Goal: Book appointment/travel/reservation

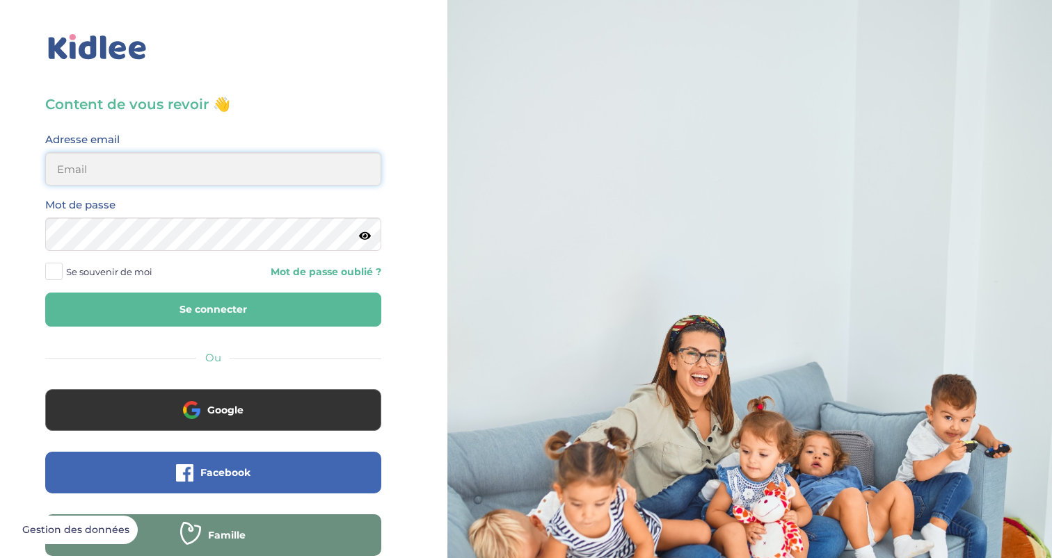
click at [165, 175] on input "email" at bounding box center [213, 168] width 336 height 33
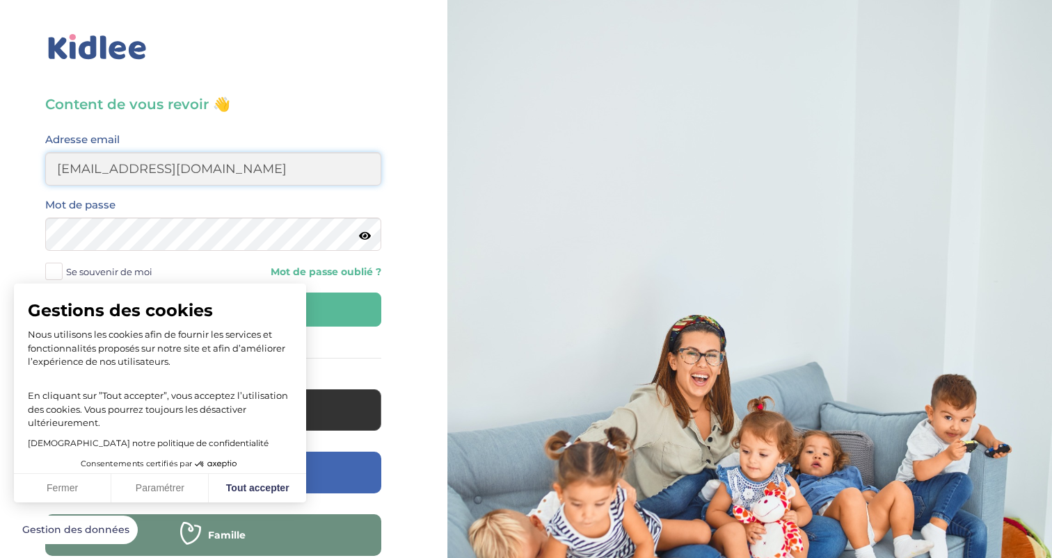
type input "[EMAIL_ADDRESS][DOMAIN_NAME]"
click at [267, 484] on button "Tout accepter" at bounding box center [257, 488] width 97 height 29
checkbox input "true"
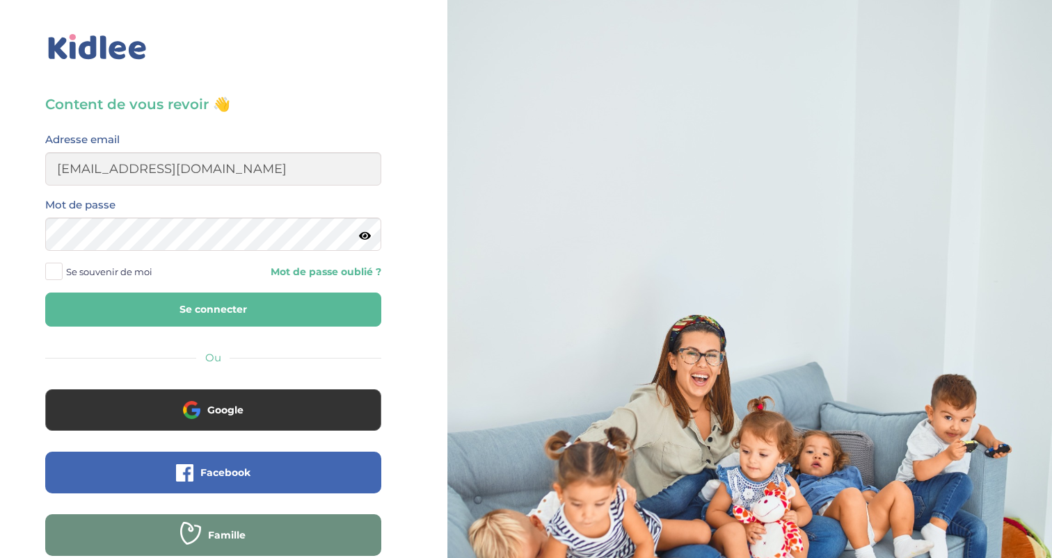
click at [51, 270] on span at bounding box center [53, 271] width 17 height 17
click at [0, 0] on input "Se souvenir de moi" at bounding box center [0, 0] width 0 height 0
click at [190, 309] on button "Se connecter" at bounding box center [213, 310] width 336 height 34
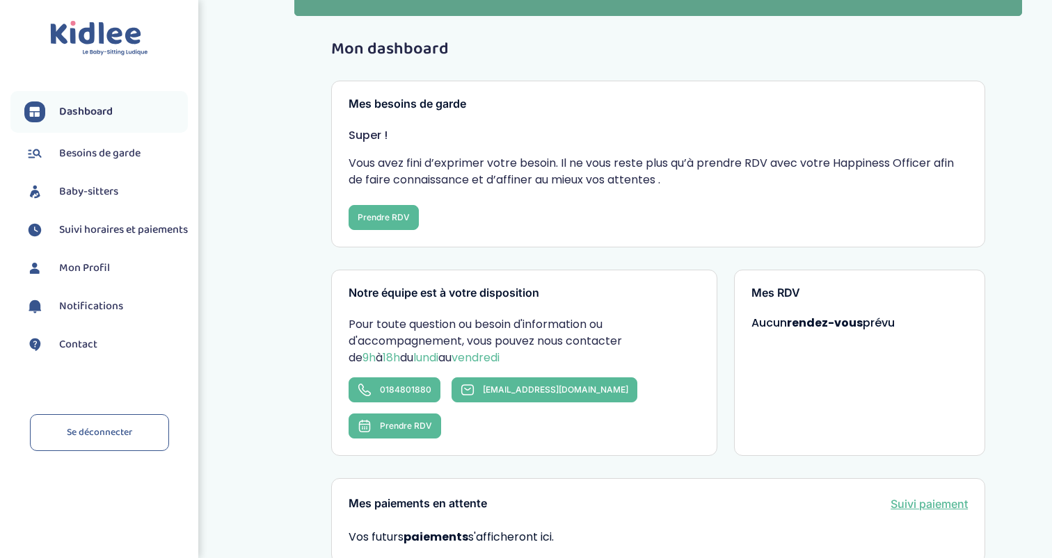
scroll to position [38, 0]
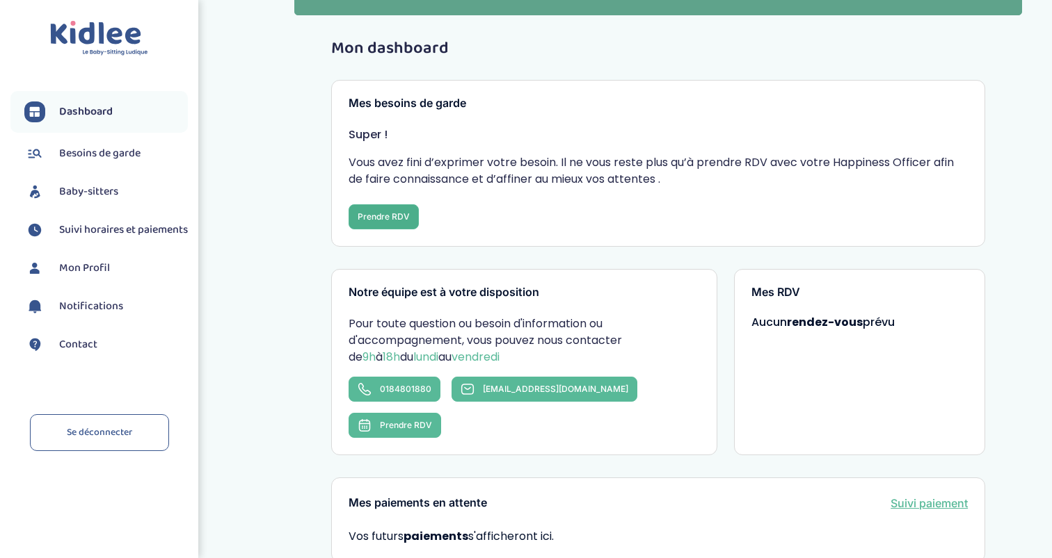
click at [376, 218] on button "Prendre RDV" at bounding box center [383, 216] width 70 height 25
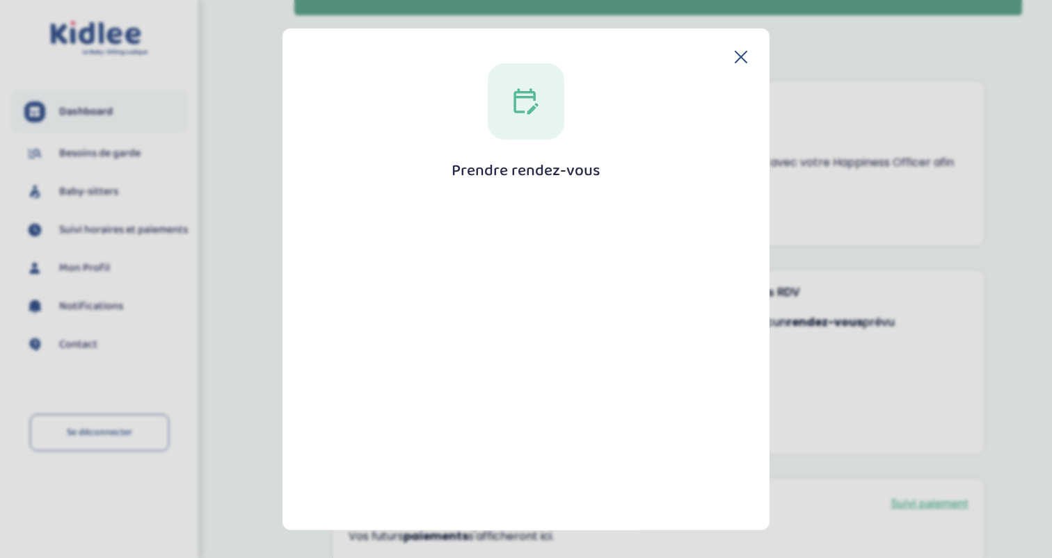
click at [739, 56] on icon at bounding box center [740, 56] width 13 height 13
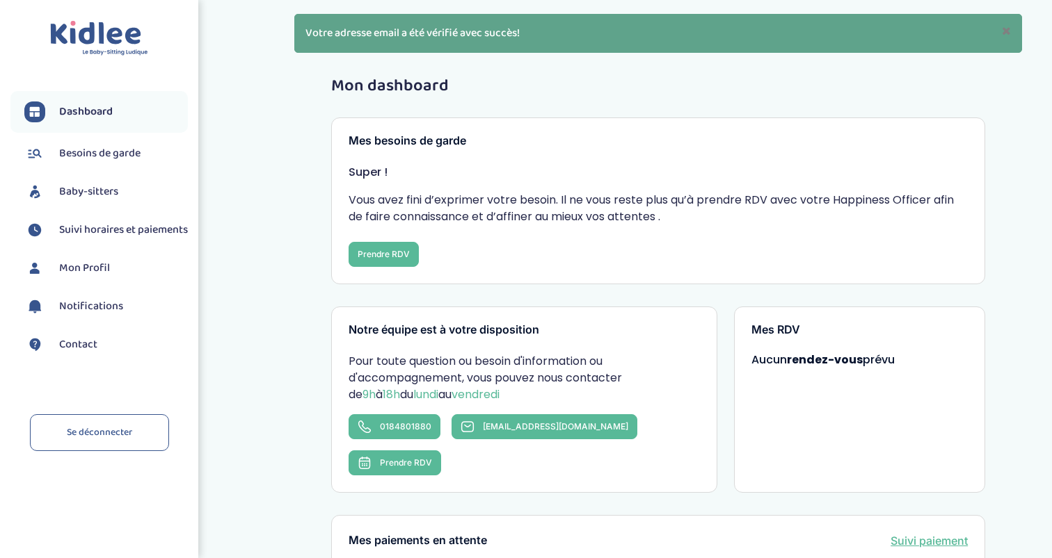
scroll to position [0, 0]
click at [396, 271] on div "Mes besoins de garde Super ! Vous avez fini d’exprimer votre besoin. Il ne vous…" at bounding box center [658, 201] width 654 height 167
click at [392, 260] on button "Prendre RDV" at bounding box center [383, 254] width 70 height 25
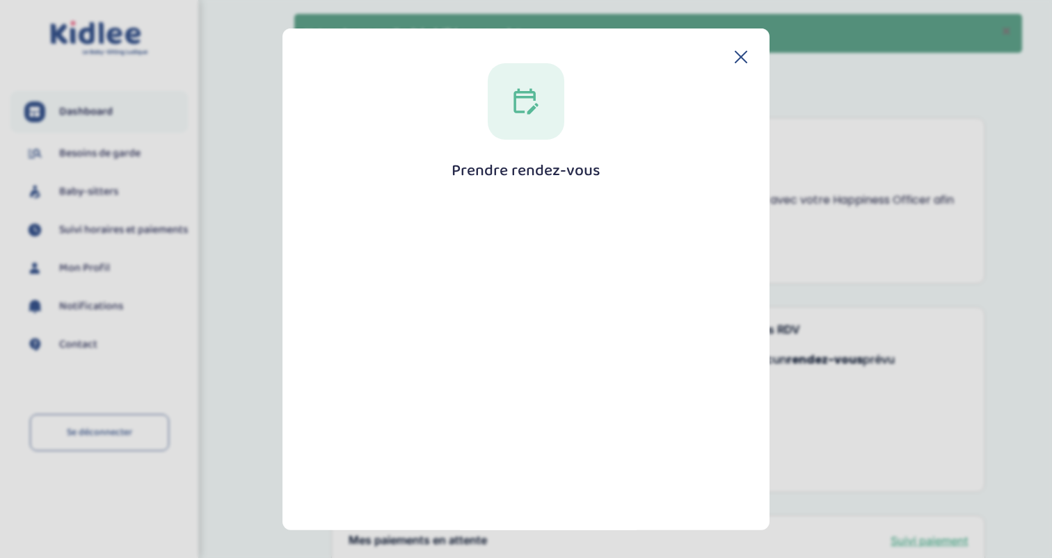
click at [513, 103] on icon at bounding box center [525, 101] width 24 height 26
click at [529, 103] on icon at bounding box center [526, 101] width 28 height 28
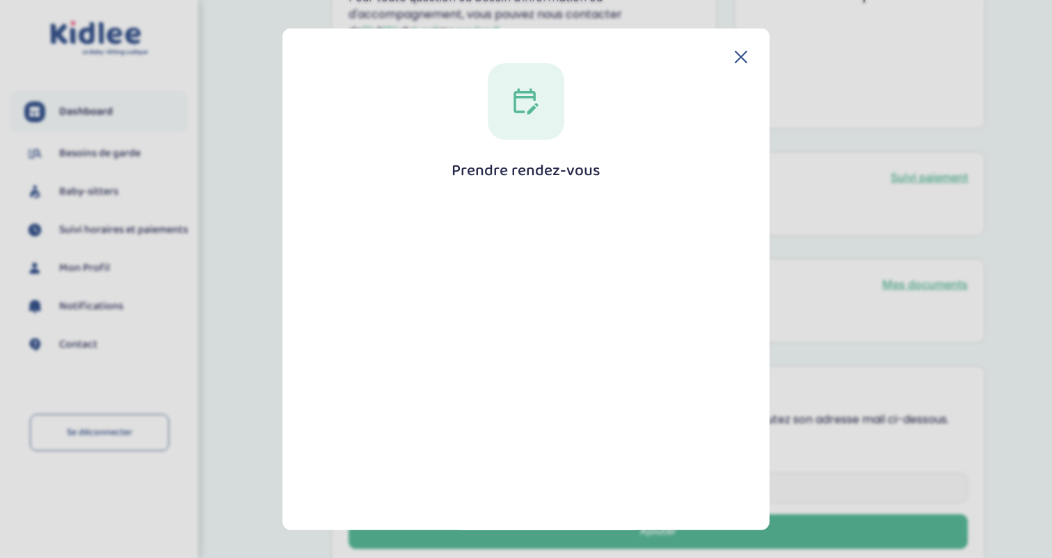
click at [536, 124] on div at bounding box center [526, 101] width 77 height 77
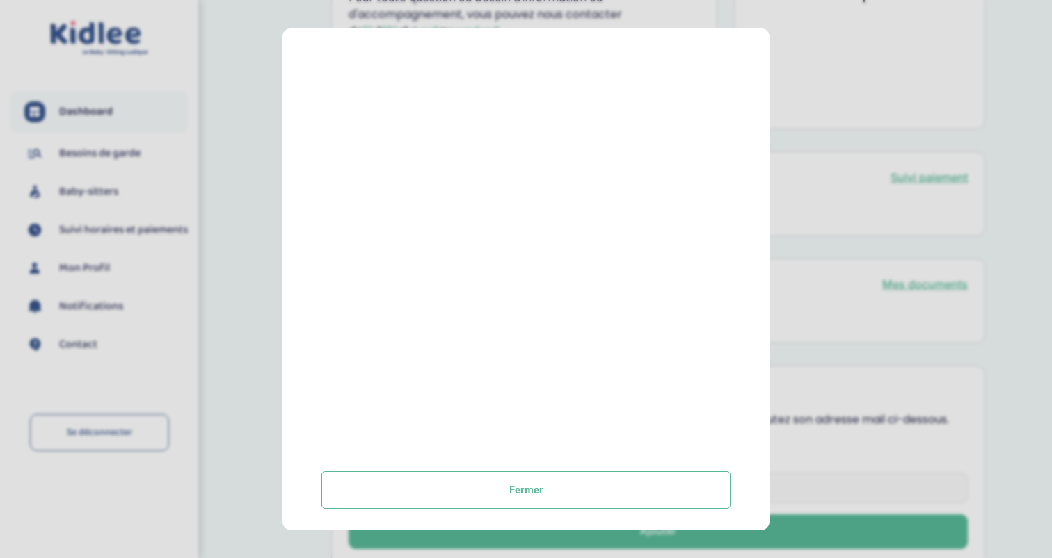
scroll to position [204, 0]
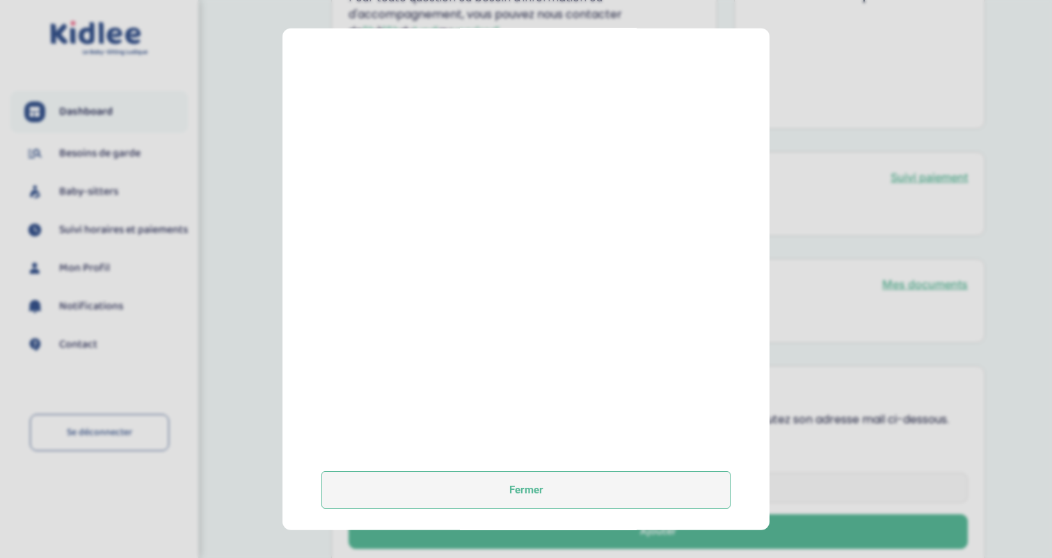
click at [576, 495] on button "Fermer" at bounding box center [525, 490] width 409 height 38
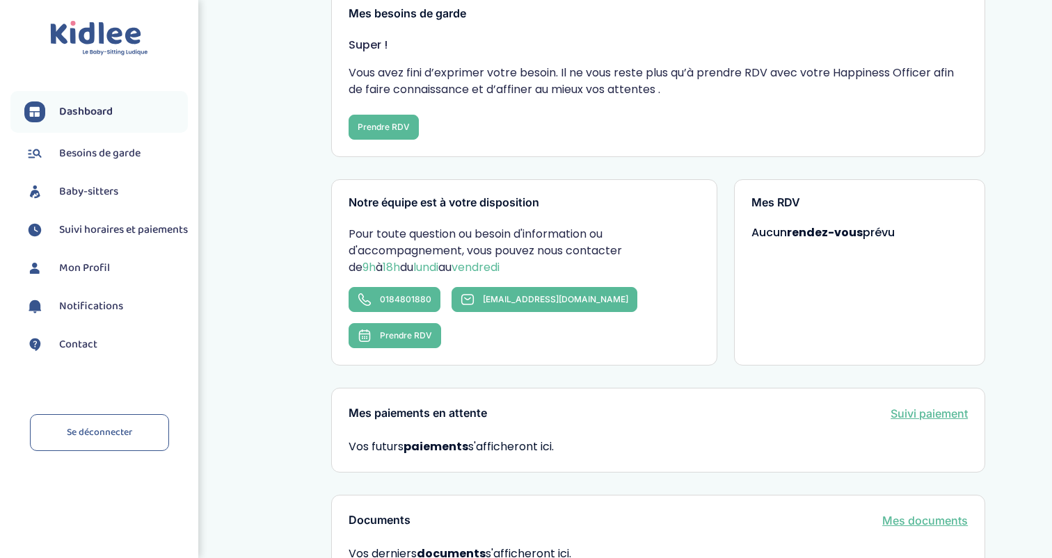
scroll to position [49, 0]
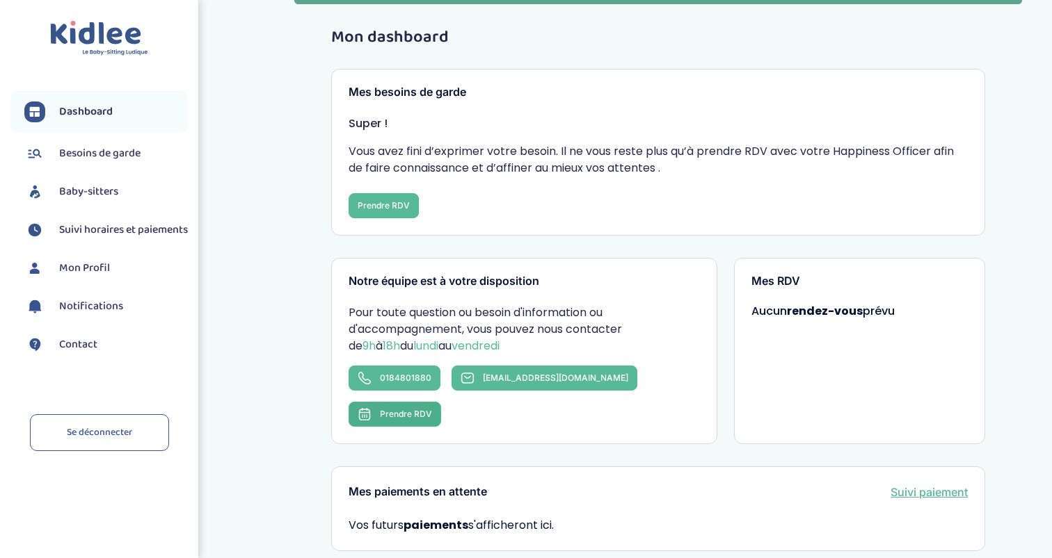
click at [432, 409] on span "Prendre RDV" at bounding box center [406, 414] width 52 height 10
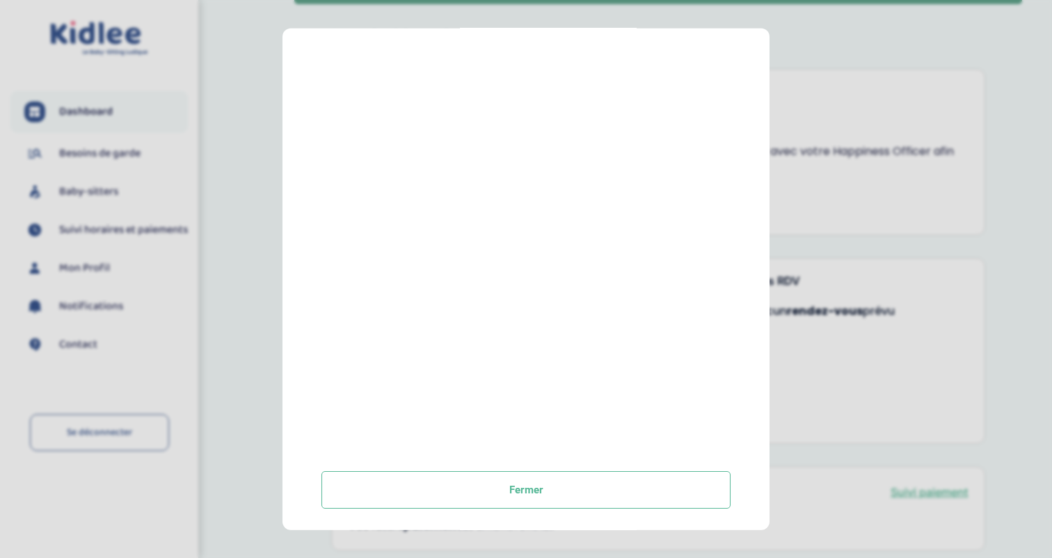
scroll to position [204, 0]
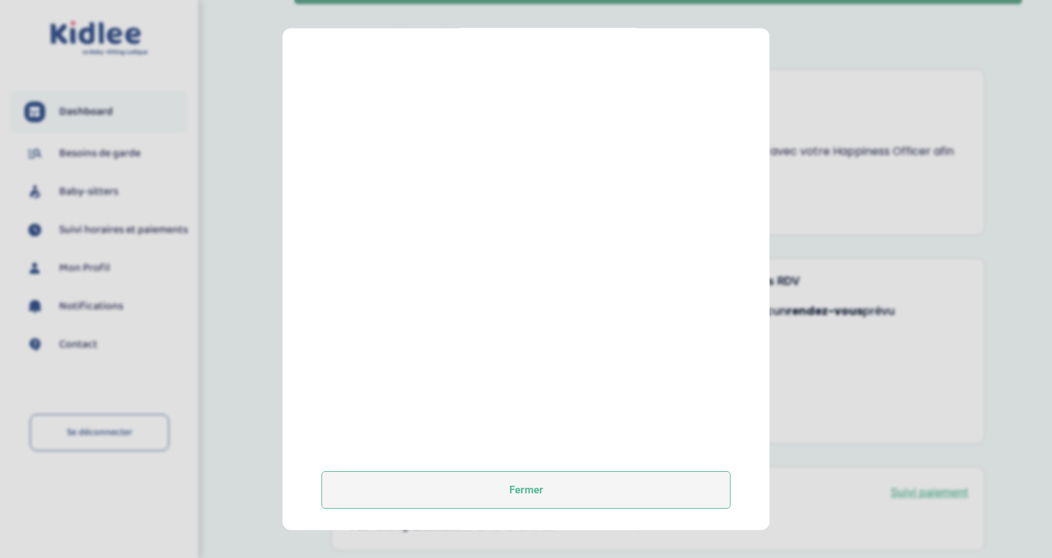
click at [524, 479] on button "Fermer" at bounding box center [525, 490] width 409 height 38
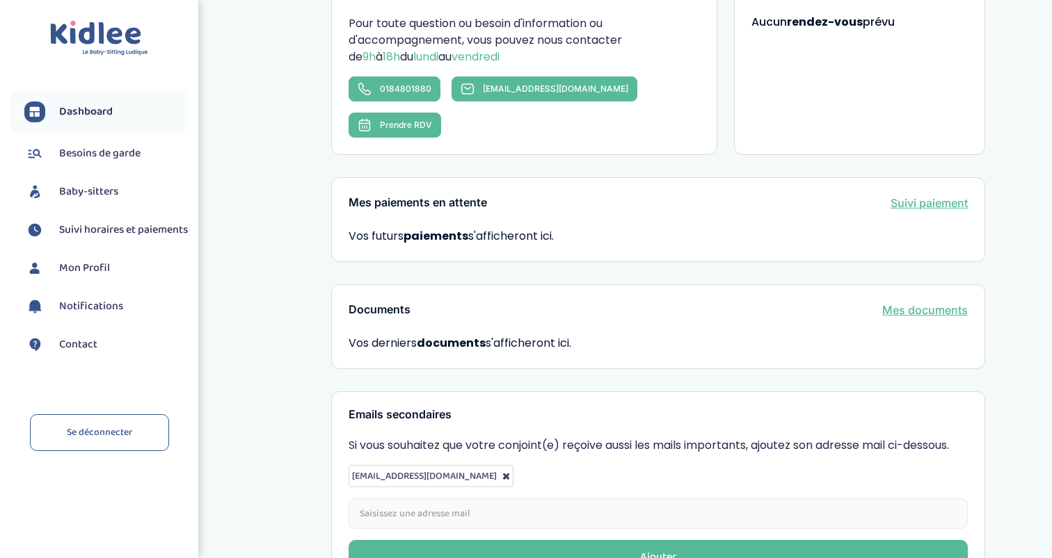
scroll to position [355, 0]
